Goal: Understand process/instructions: Learn how to perform a task or action

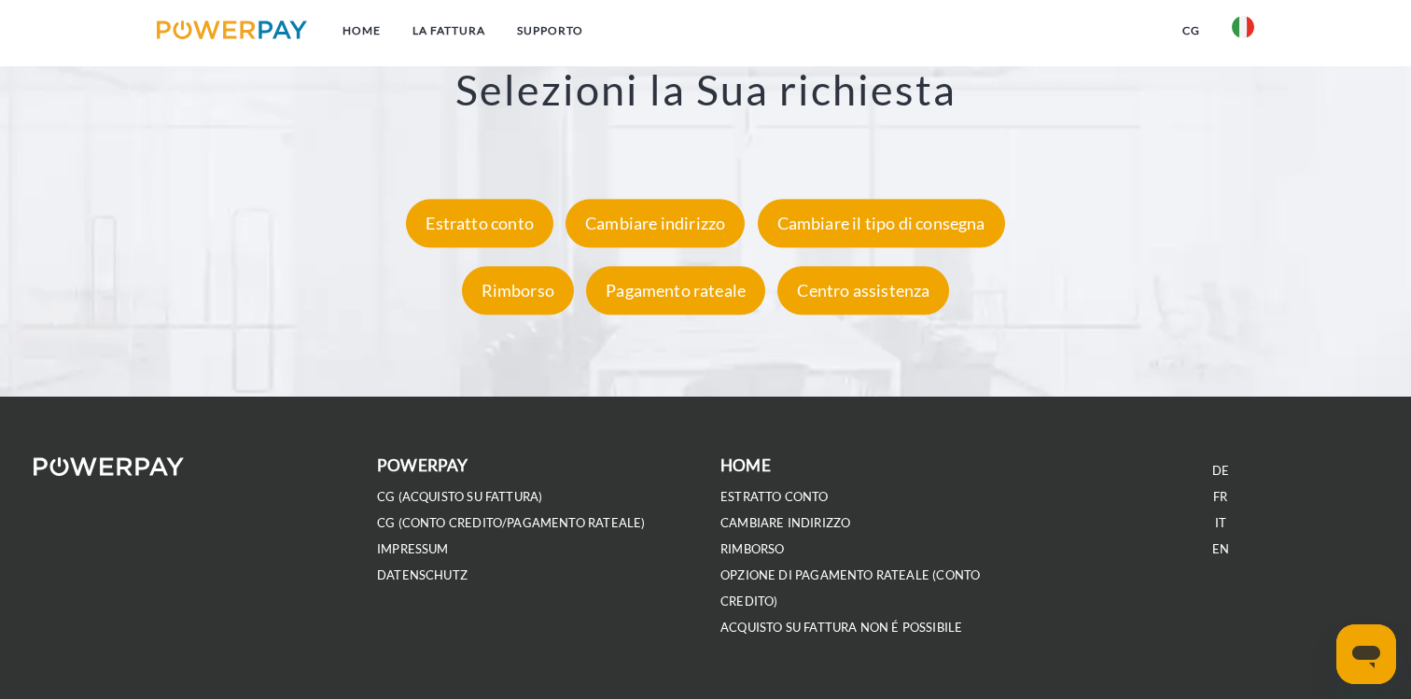
scroll to position [3538, 0]
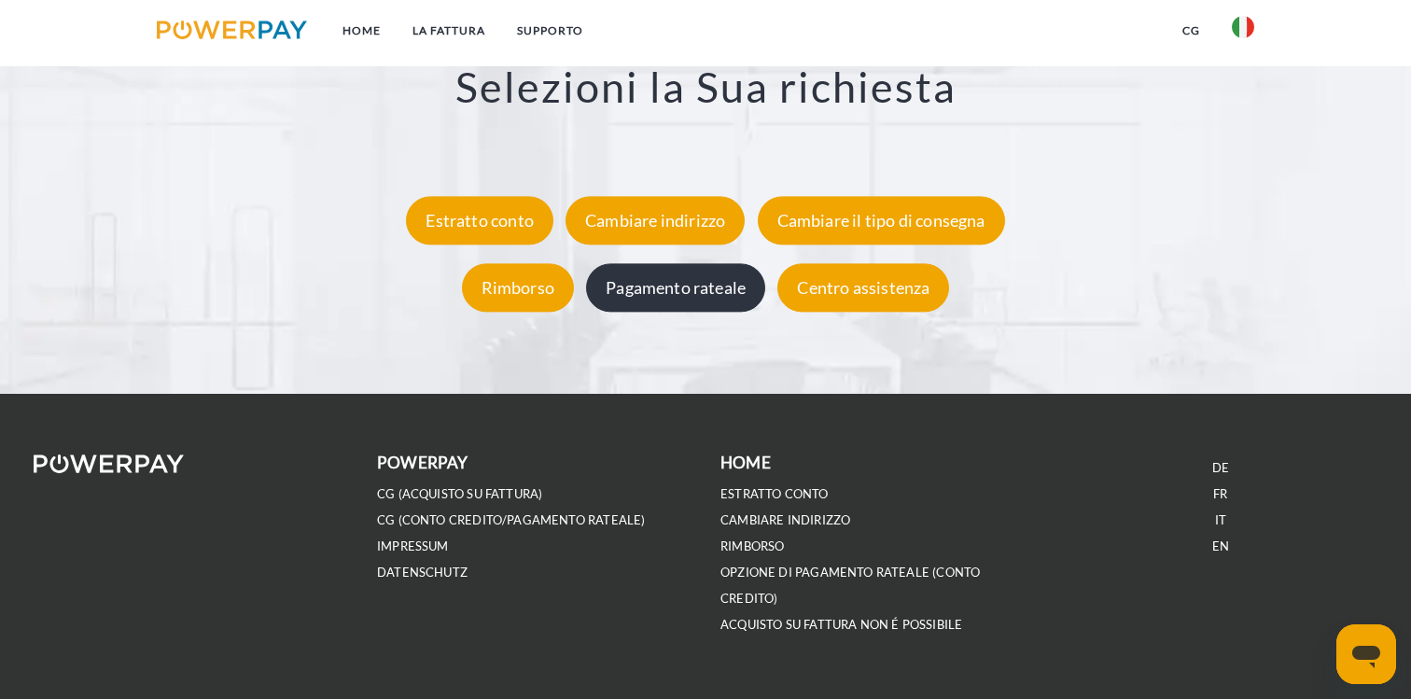
click at [677, 285] on div "Pagamento rateale" at bounding box center [675, 287] width 179 height 49
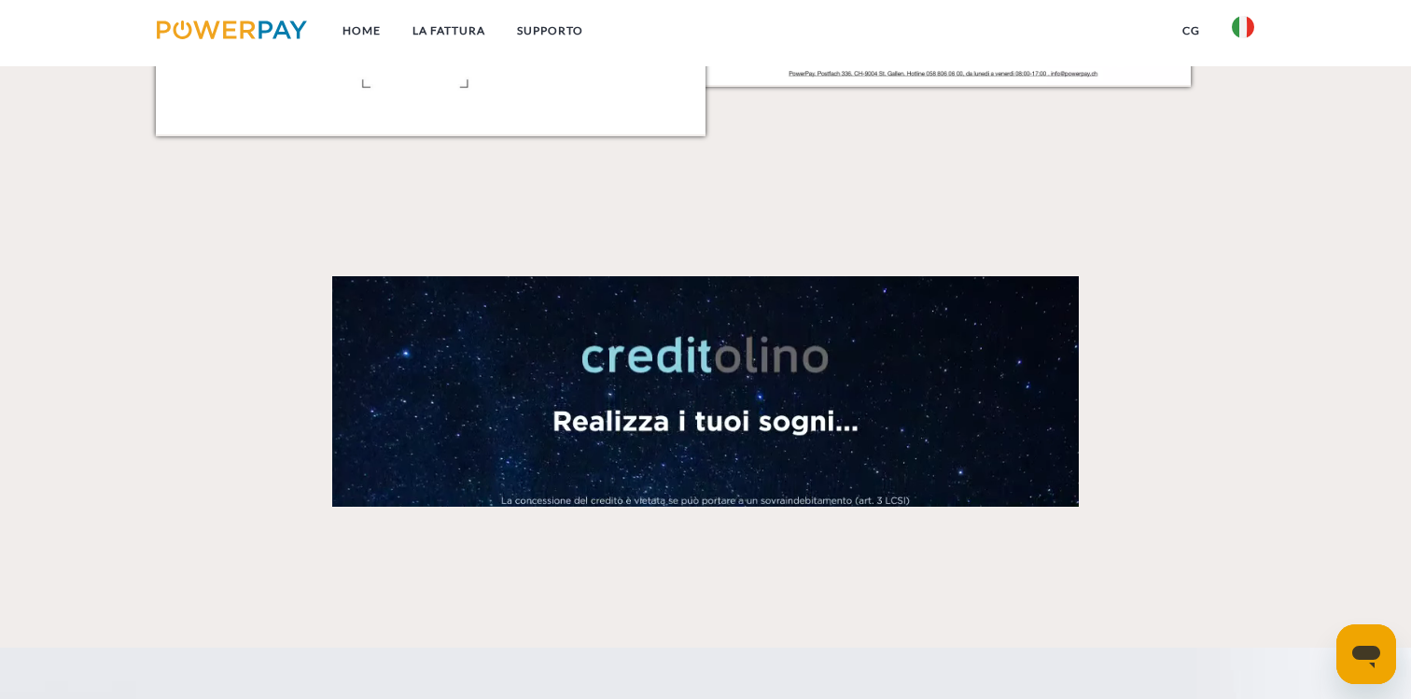
scroll to position [2592, 0]
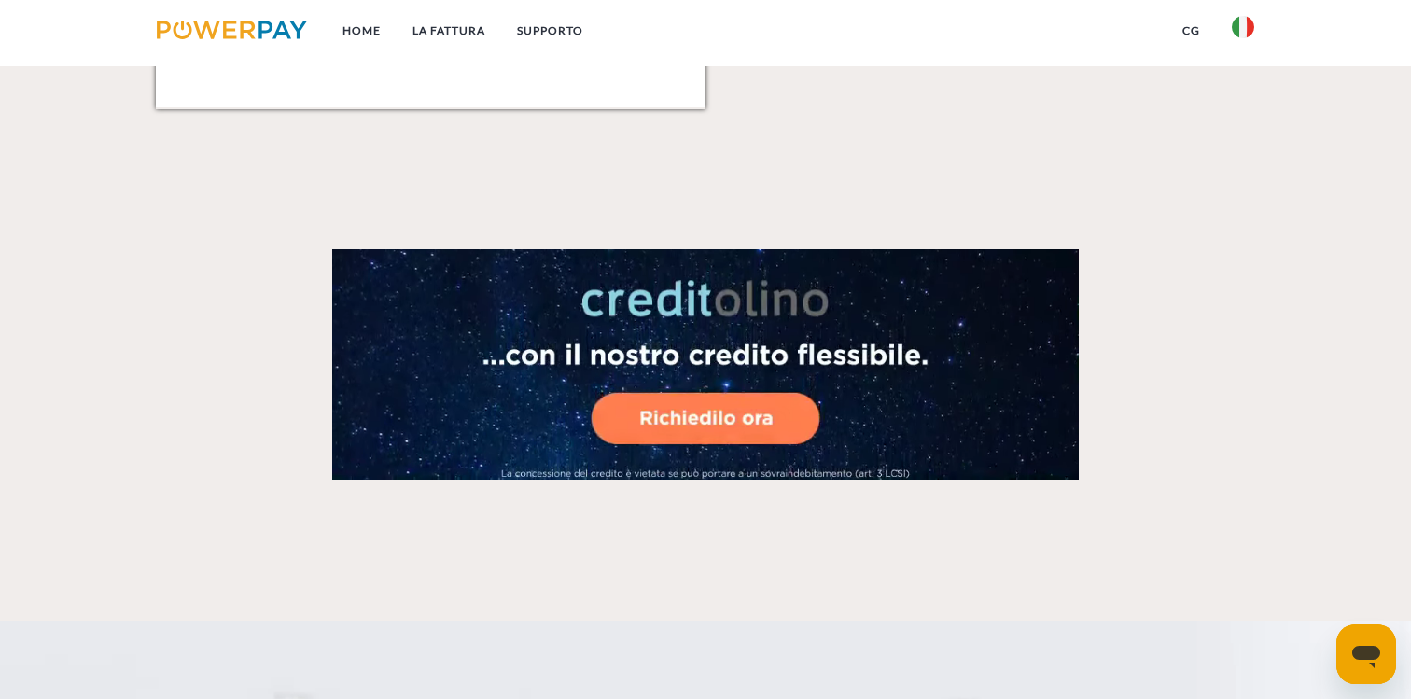
click at [1198, 30] on link "CG" at bounding box center [1191, 31] width 49 height 34
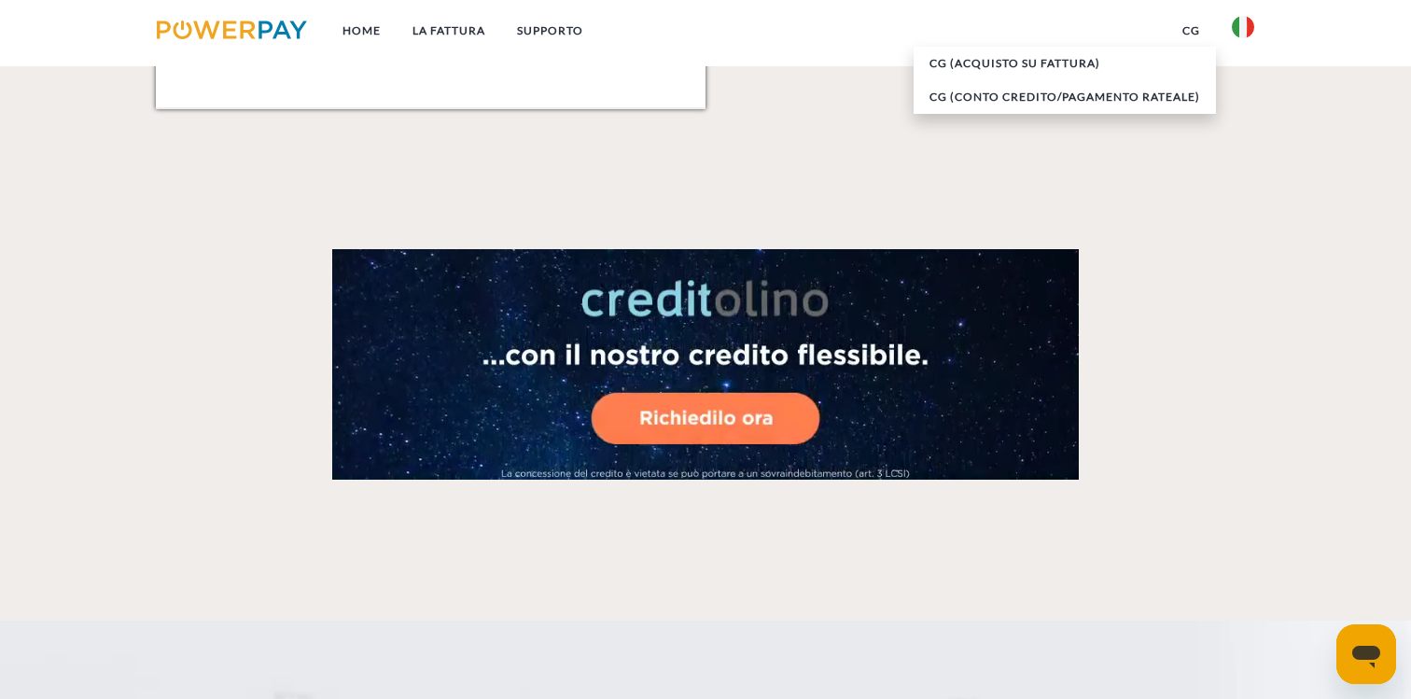
click at [1198, 30] on link "CG" at bounding box center [1191, 31] width 49 height 34
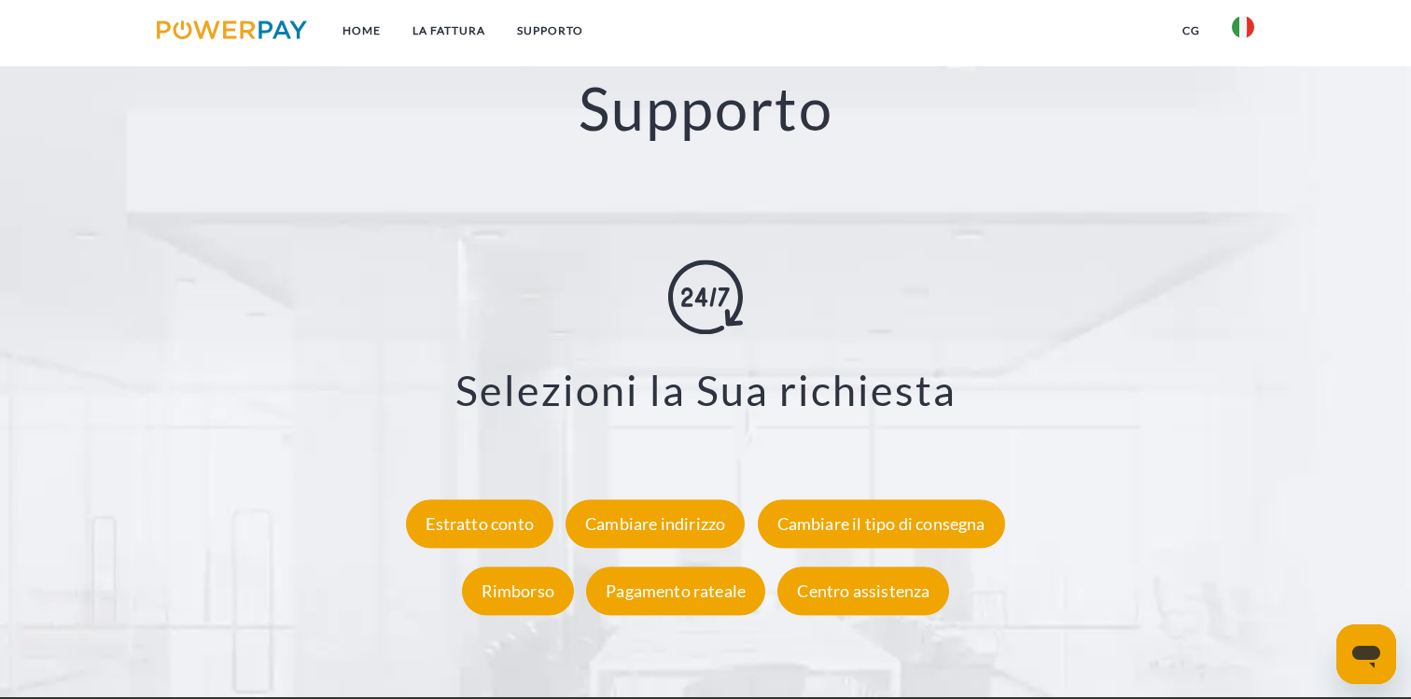
scroll to position [3575, 0]
